Goal: Information Seeking & Learning: Learn about a topic

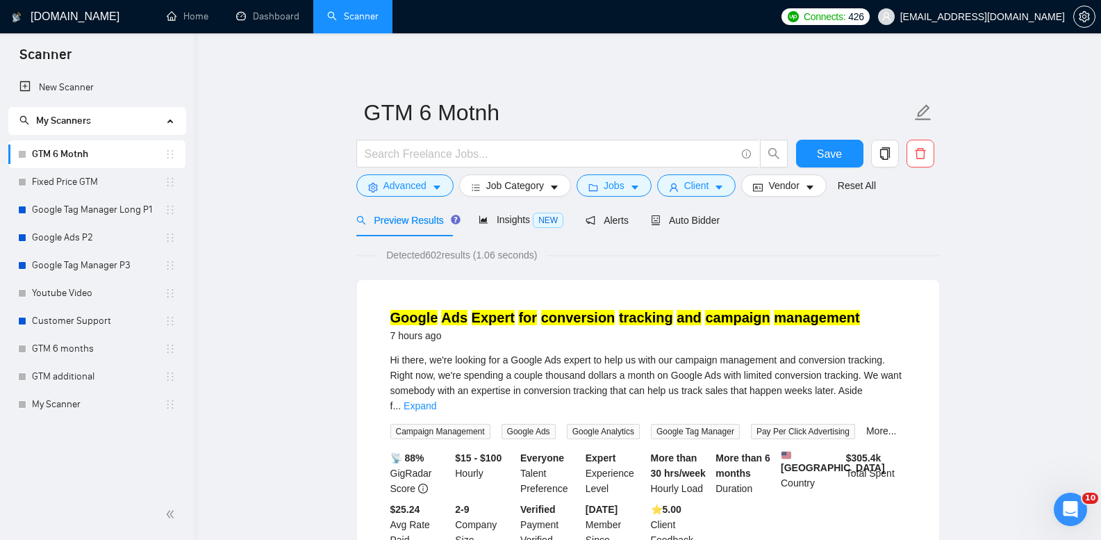
click at [99, 183] on link "Fixed Price GTM" at bounding box center [98, 182] width 133 height 28
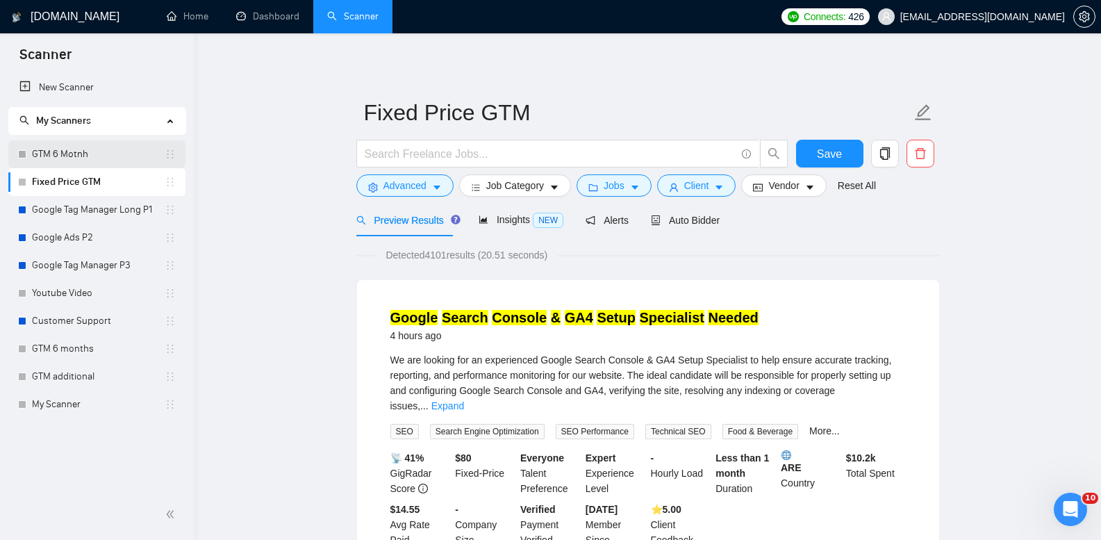
click at [94, 153] on link "GTM 6 Motnh" at bounding box center [98, 154] width 133 height 28
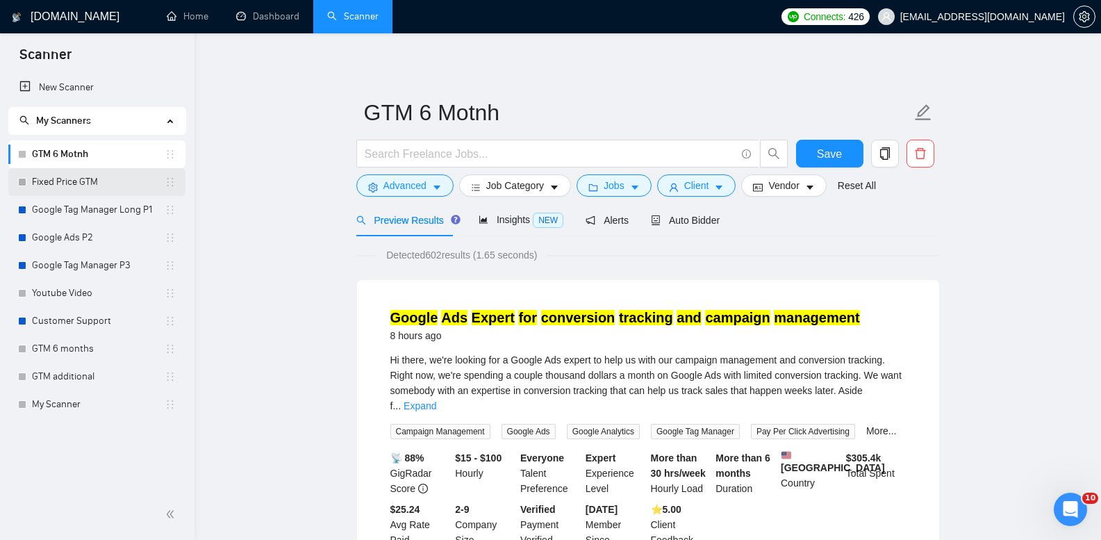
click at [99, 190] on link "Fixed Price GTM" at bounding box center [98, 182] width 133 height 28
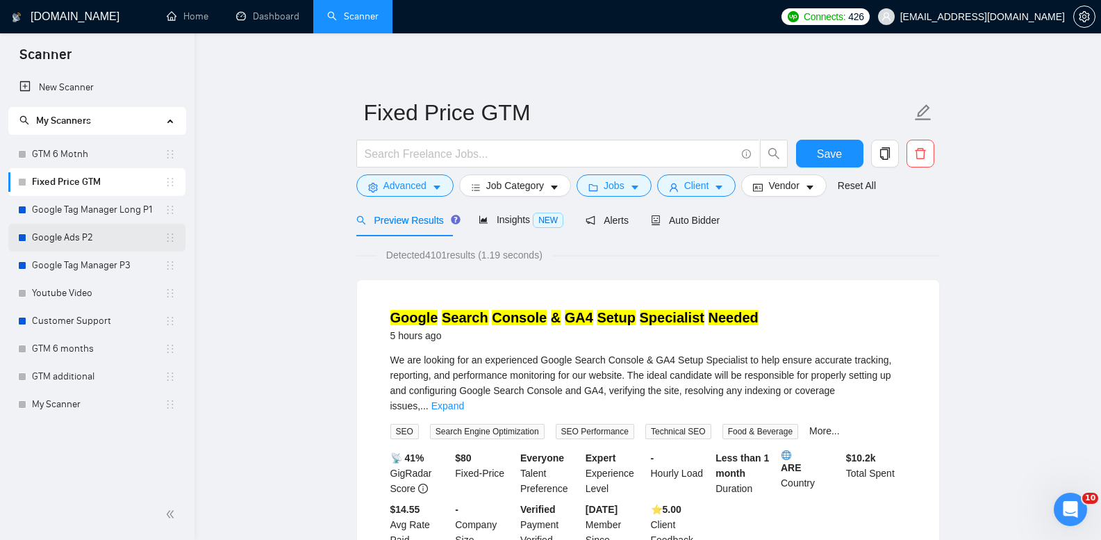
click at [101, 224] on ul "GTM 6 Motnh Fixed Price GTM Google Tag Manager Long P1 Google Ads P2 Google Tag…" at bounding box center [96, 279] width 177 height 278
click at [101, 222] on link "Google Tag Manager Long P1" at bounding box center [98, 210] width 133 height 28
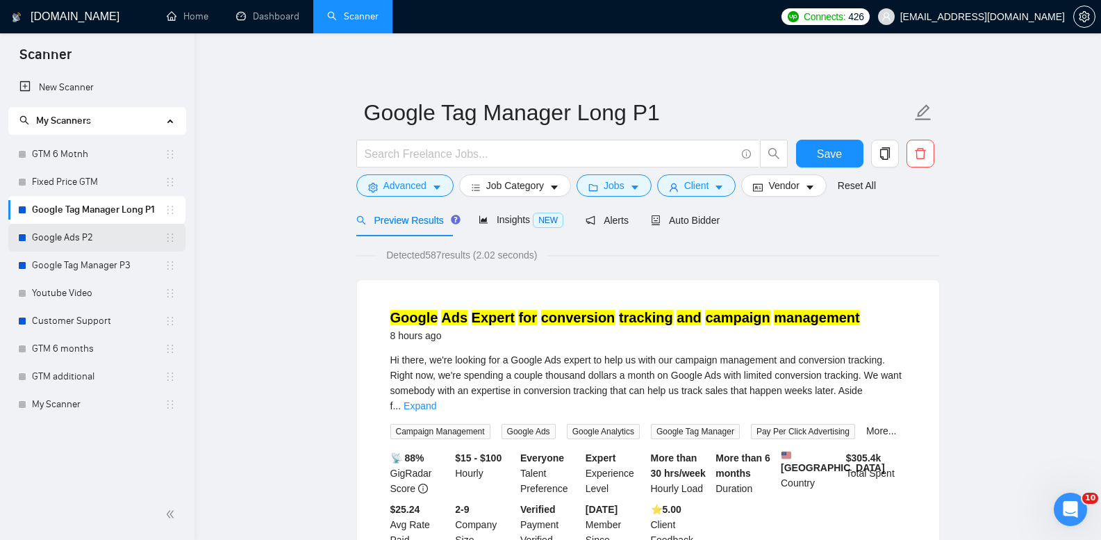
click at [102, 238] on link "Google Ads P2" at bounding box center [98, 238] width 133 height 28
